Goal: Task Accomplishment & Management: Manage account settings

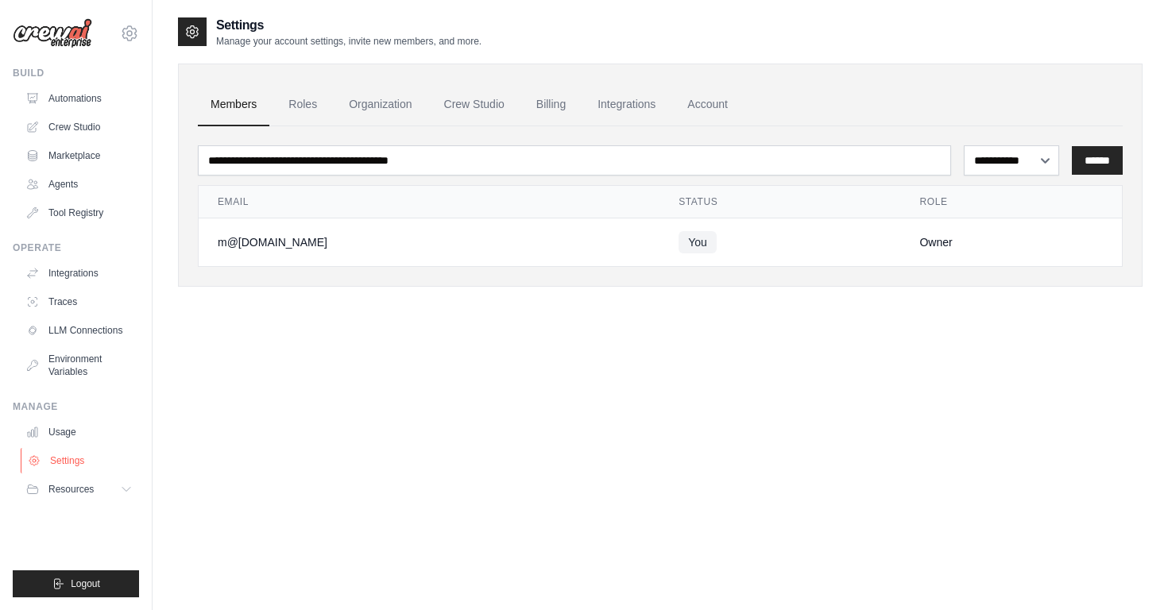
click at [71, 461] on link "Settings" at bounding box center [81, 460] width 120 height 25
click at [702, 107] on link "Account" at bounding box center [707, 104] width 66 height 43
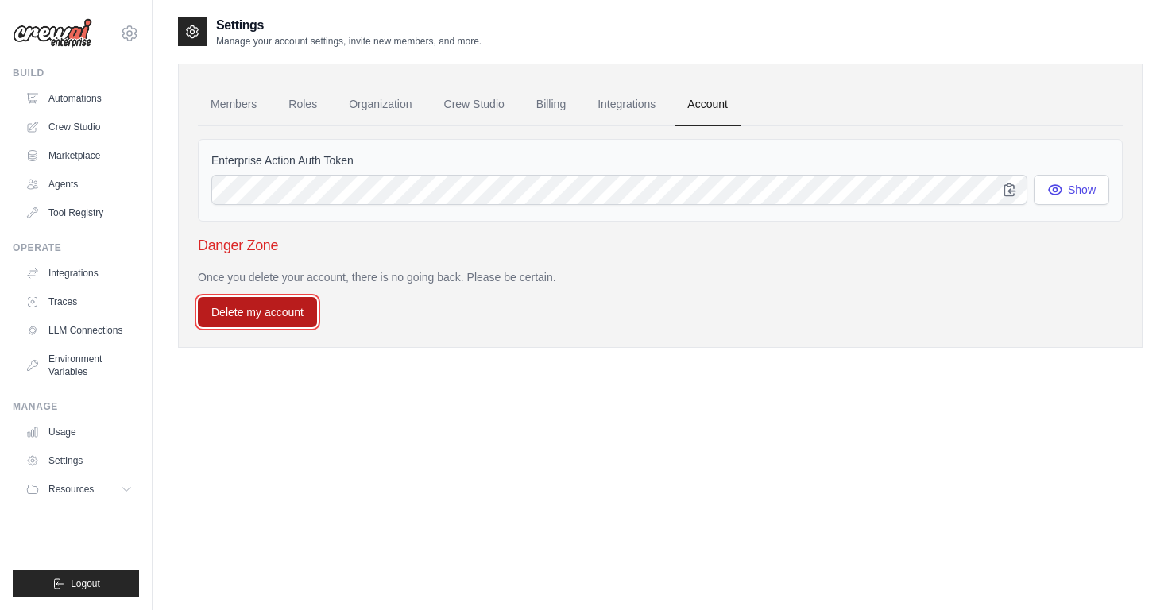
click at [289, 300] on button "Delete my account" at bounding box center [257, 312] width 119 height 30
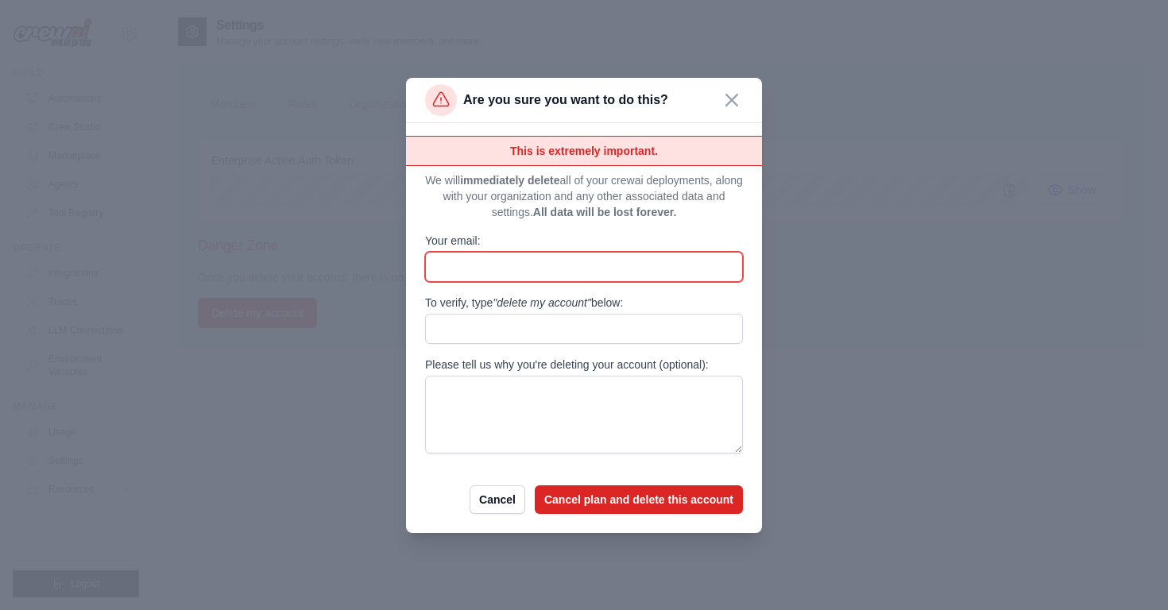
click at [557, 266] on input "Your email:" at bounding box center [584, 267] width 318 height 30
type input "*********"
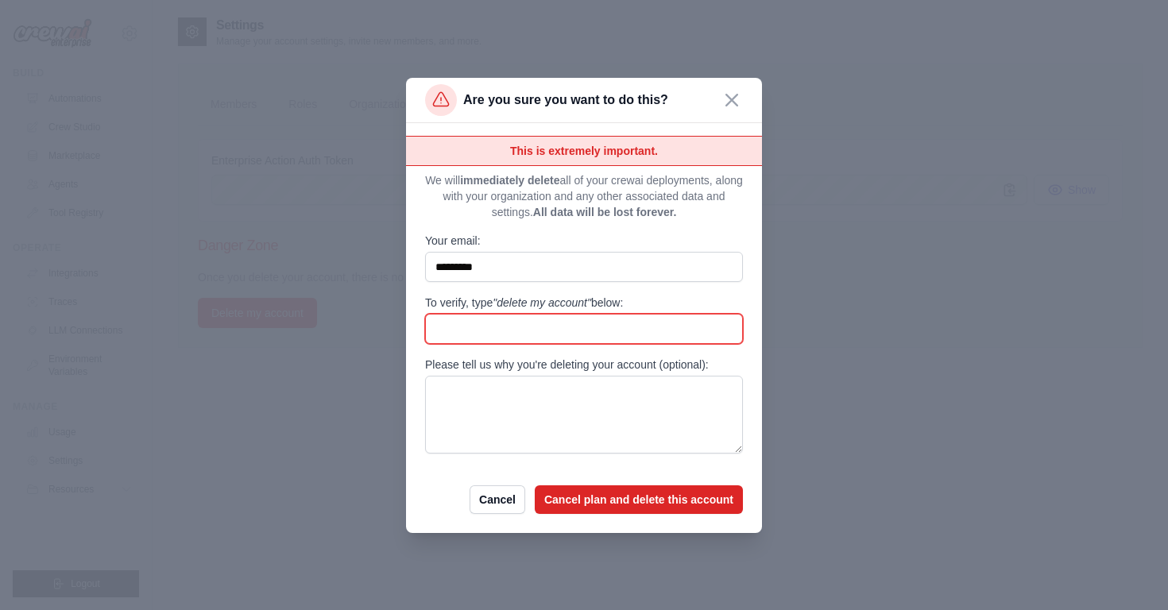
click at [527, 325] on input "To verify, type "delete my account" below:" at bounding box center [584, 329] width 318 height 30
type input "**********"
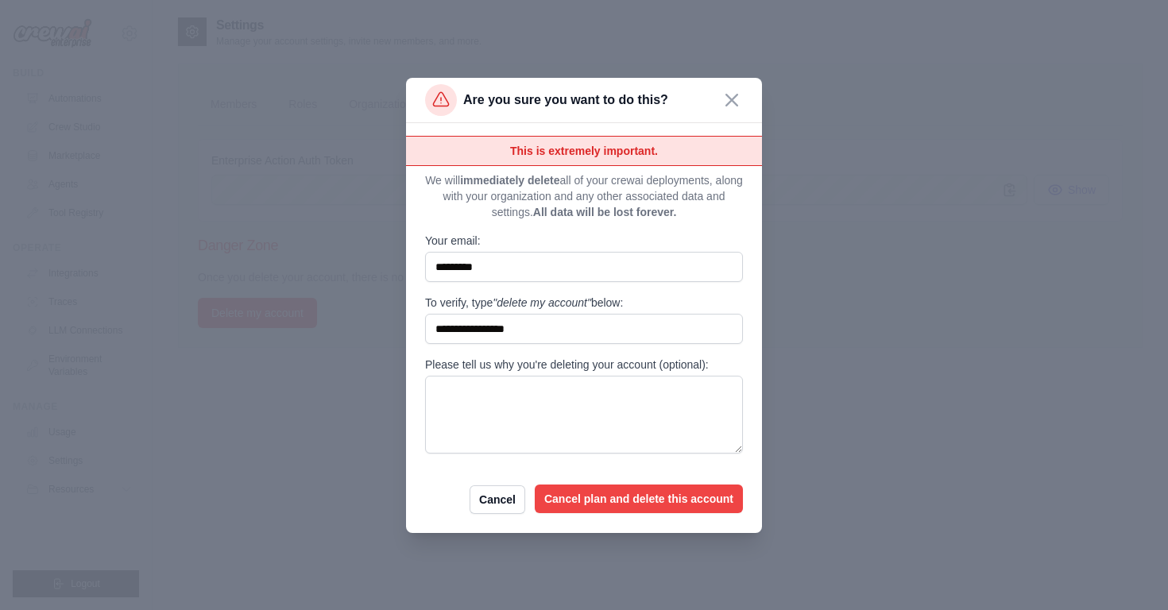
click at [628, 498] on button "Cancel plan and delete this account" at bounding box center [639, 499] width 208 height 29
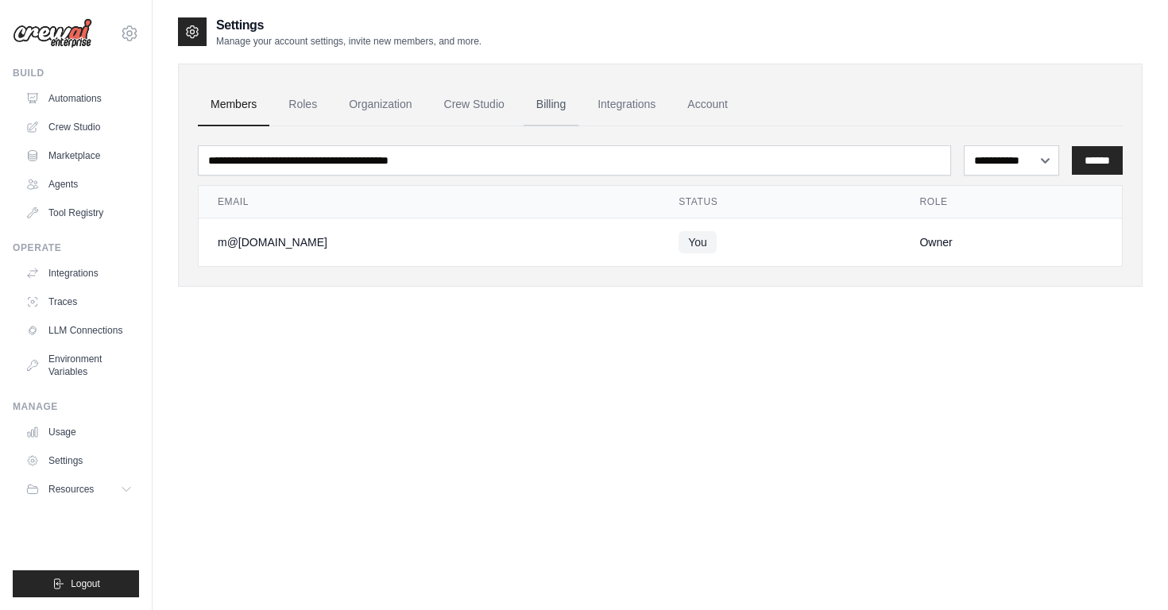
click at [561, 103] on link "Billing" at bounding box center [551, 104] width 55 height 43
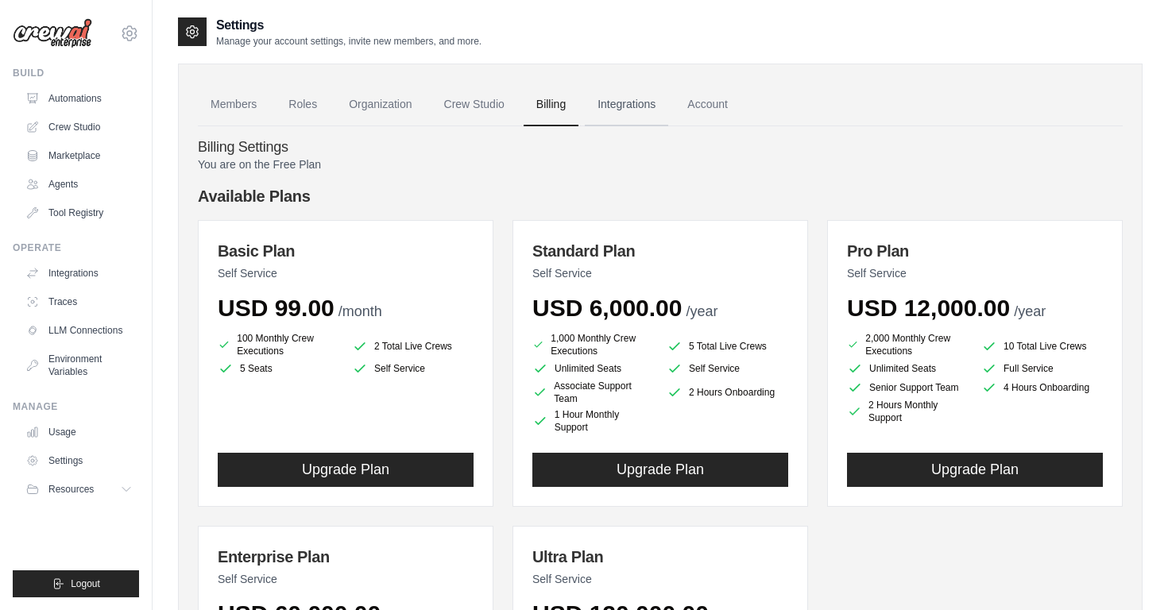
click at [638, 116] on link "Integrations" at bounding box center [626, 104] width 83 height 43
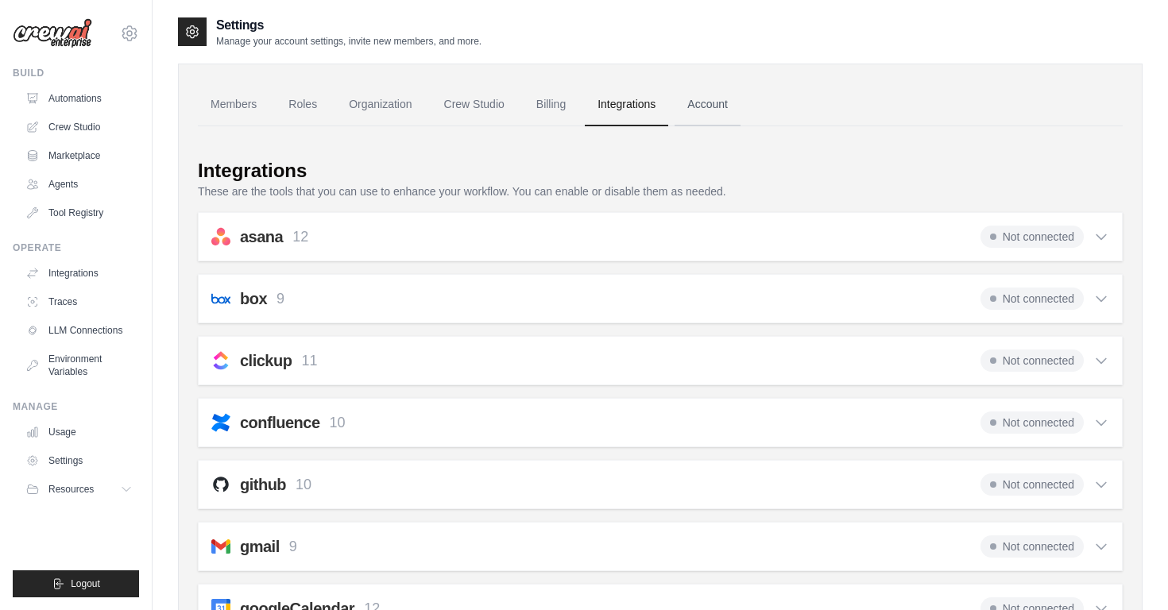
click at [695, 126] on link "Account" at bounding box center [707, 104] width 66 height 43
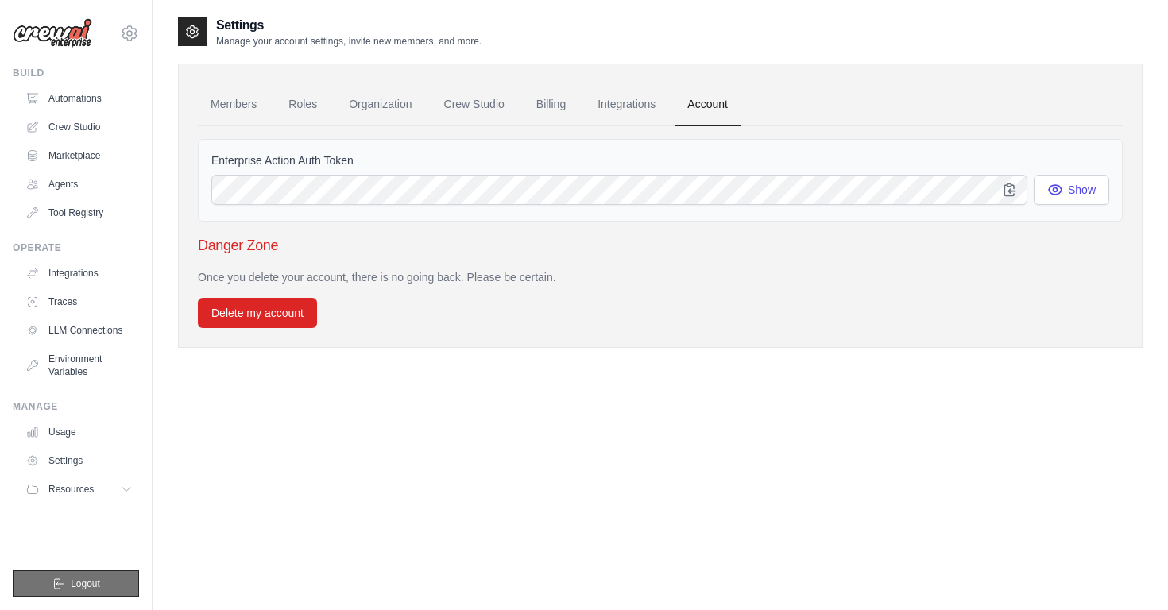
click at [71, 581] on span "Logout" at bounding box center [85, 584] width 29 height 13
